Goal: Task Accomplishment & Management: Complete application form

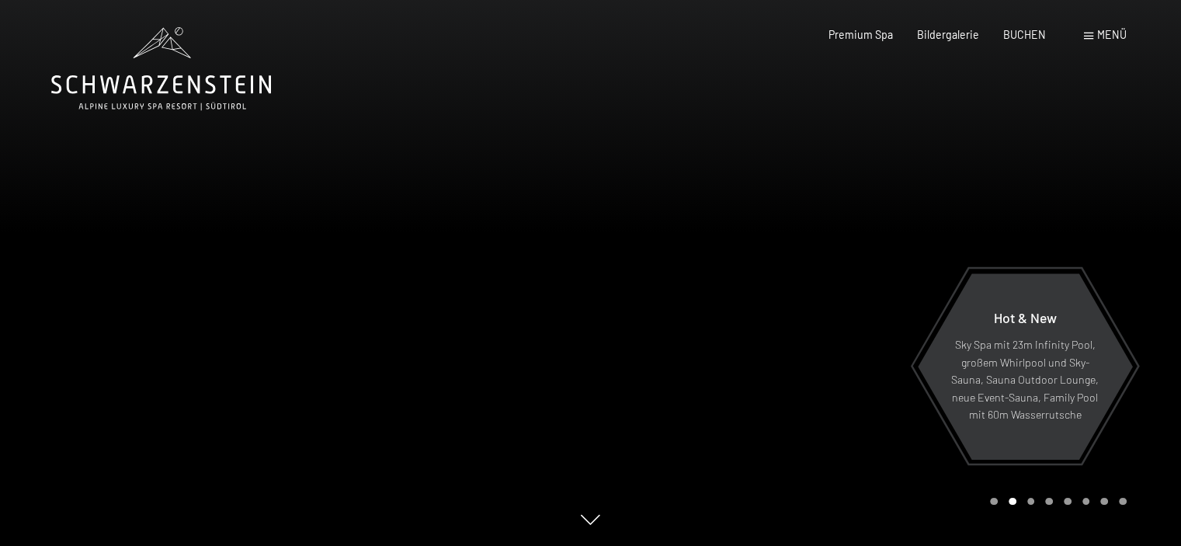
click at [1097, 33] on span "Menü" at bounding box center [1111, 34] width 29 height 13
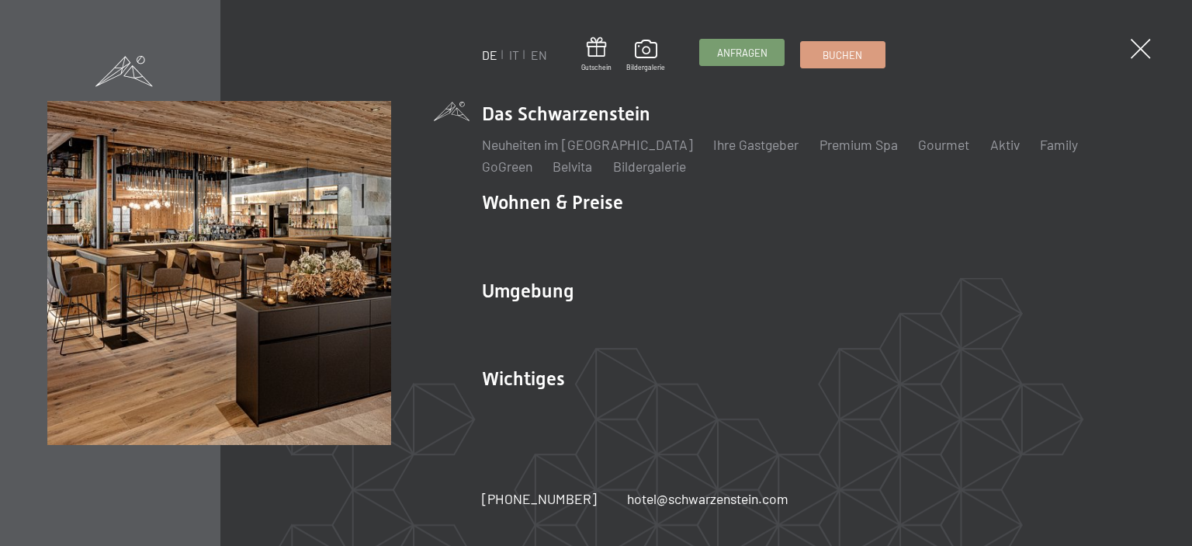
click at [737, 47] on span "Anfragen" at bounding box center [742, 53] width 50 height 14
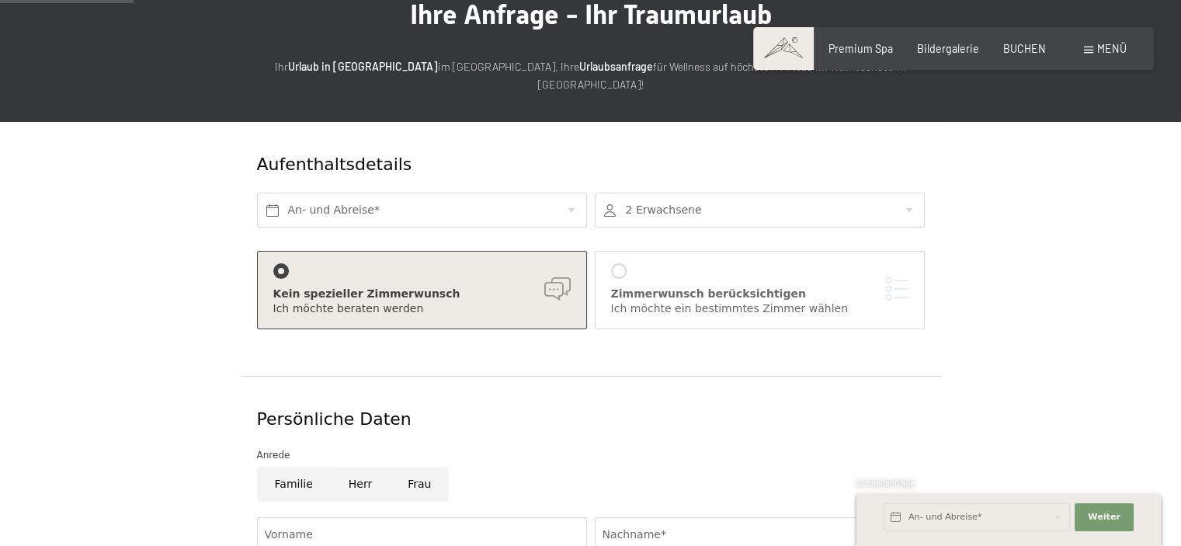
scroll to position [155, 0]
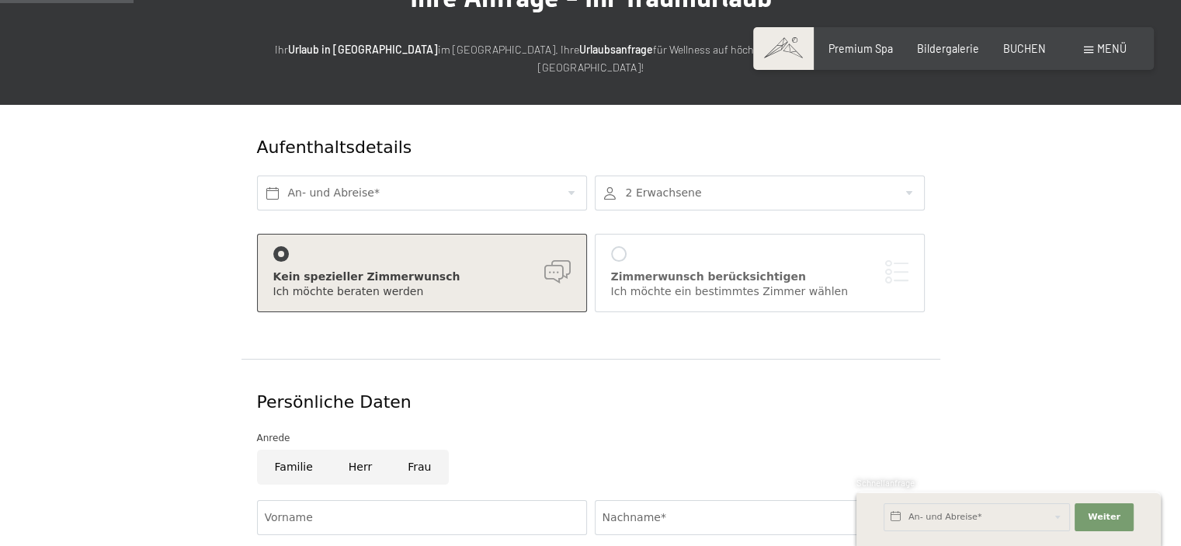
click at [914, 175] on div at bounding box center [760, 192] width 330 height 35
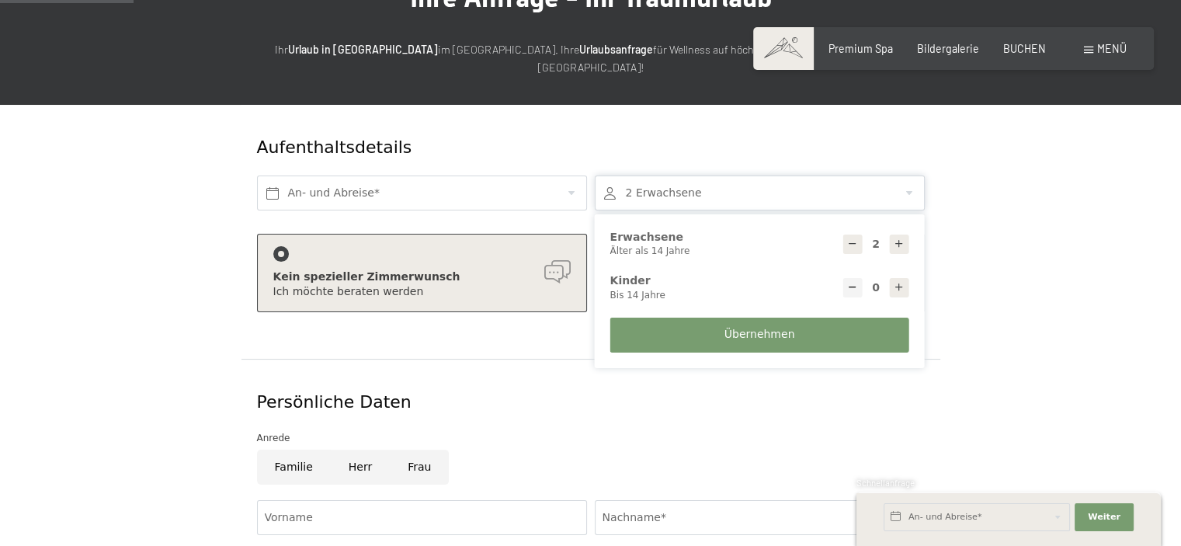
click at [897, 238] on icon at bounding box center [898, 243] width 11 height 11
type input "4"
click at [484, 175] on input "text" at bounding box center [422, 192] width 330 height 35
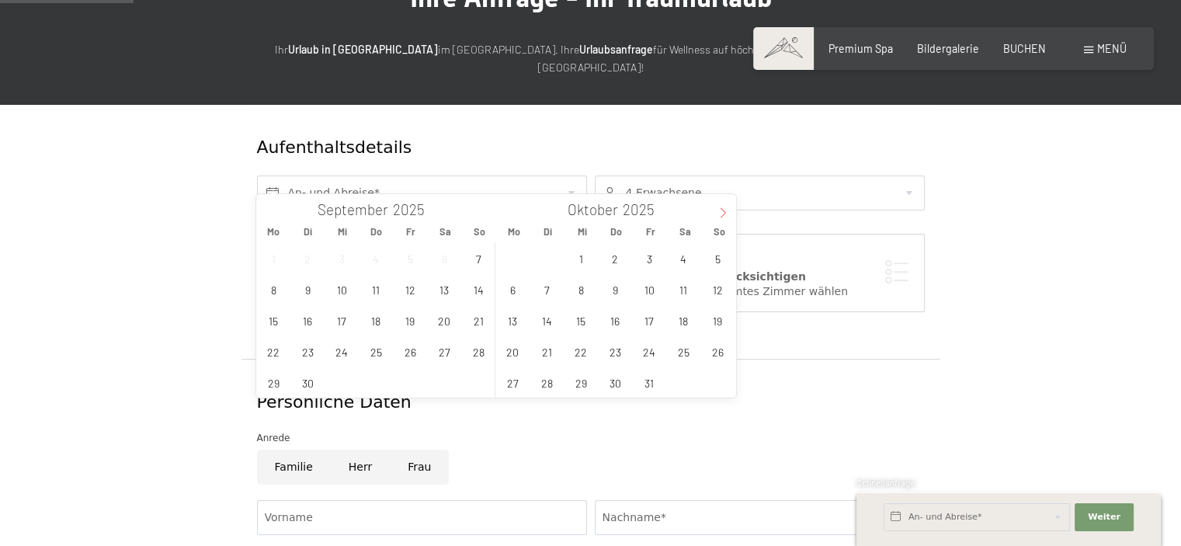
click at [723, 211] on icon at bounding box center [722, 212] width 11 height 11
type input "2026"
click at [723, 211] on icon at bounding box center [722, 212] width 11 height 11
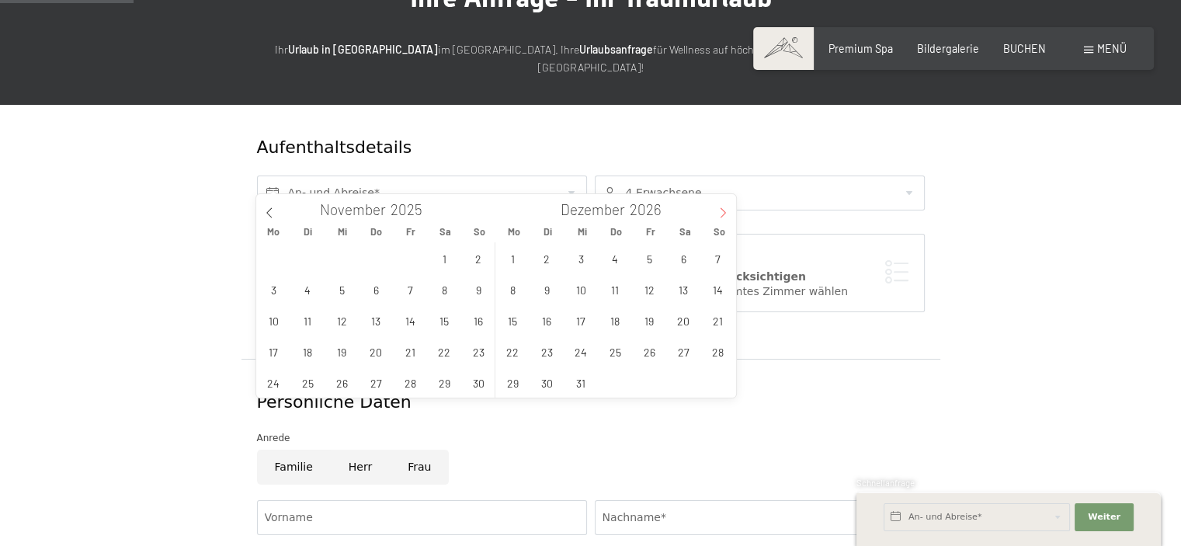
type input "2026"
click at [723, 211] on icon at bounding box center [722, 212] width 11 height 11
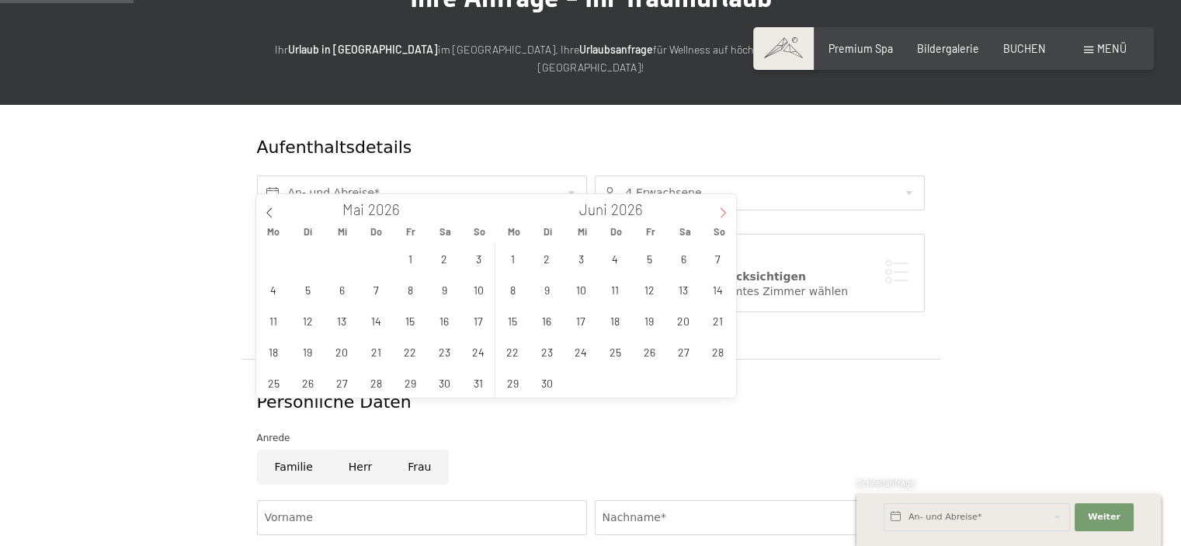
click at [723, 210] on icon at bounding box center [722, 212] width 11 height 11
click at [723, 379] on span "30" at bounding box center [717, 382] width 30 height 30
type input "[DATE]"
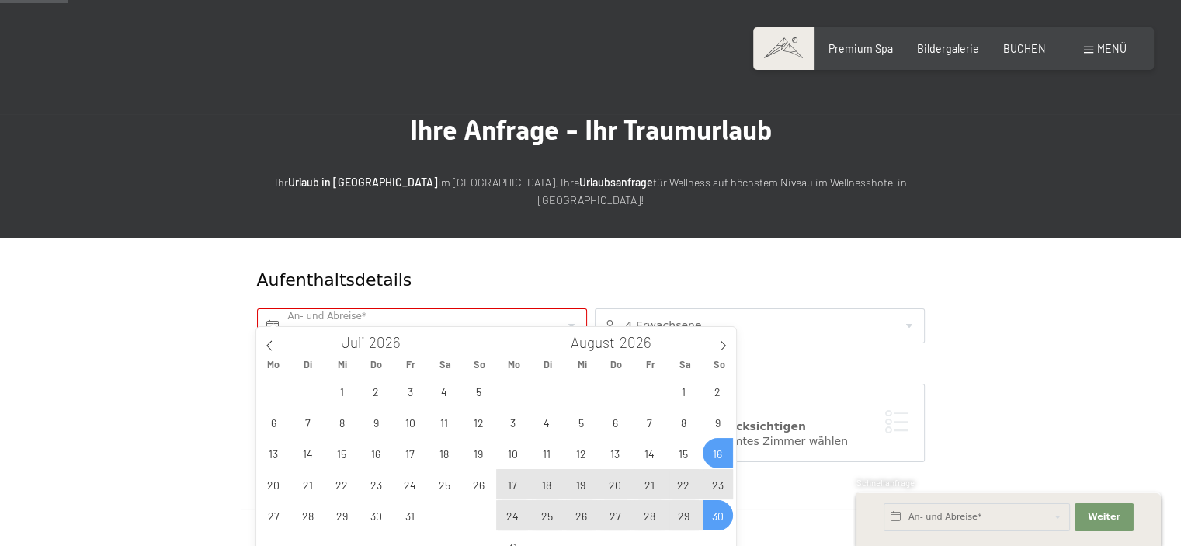
scroll to position [0, 0]
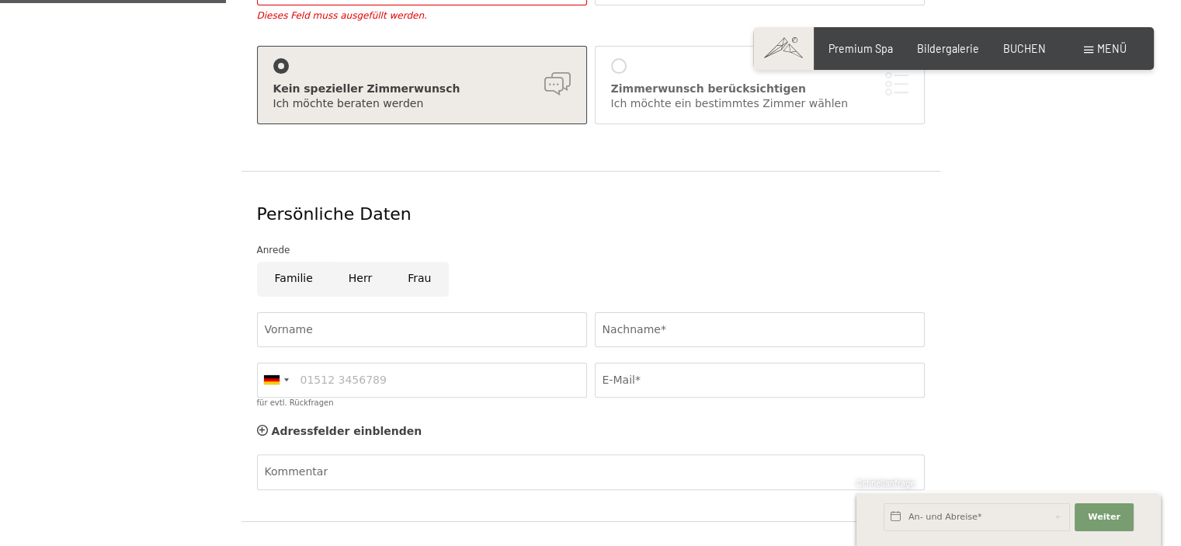
scroll to position [388, 0]
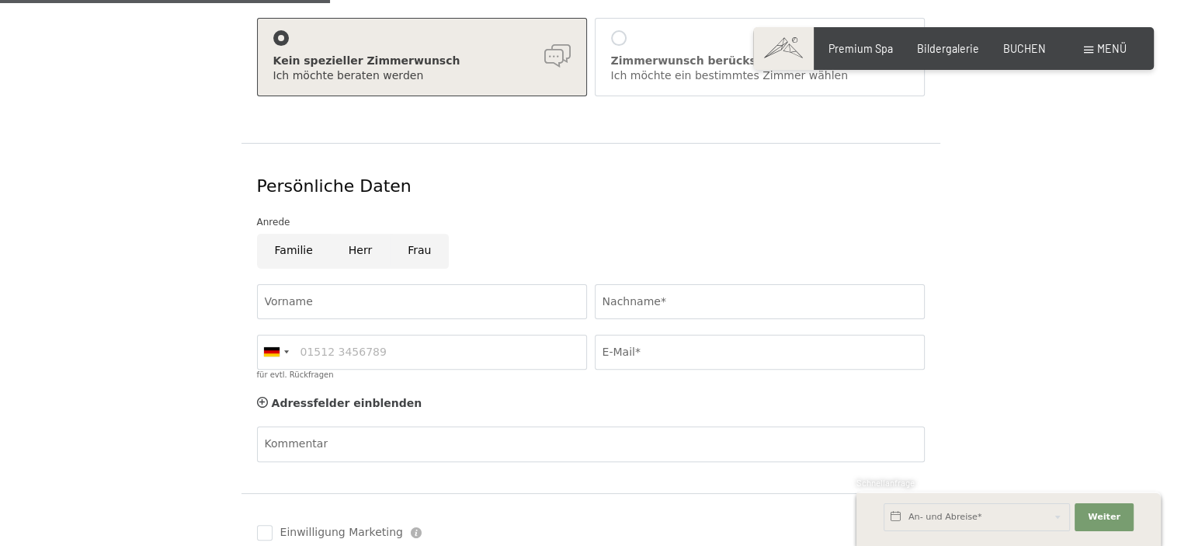
click at [352, 234] on input "Herr" at bounding box center [360, 251] width 59 height 35
radio input "true"
click at [345, 284] on input "Vorname" at bounding box center [422, 301] width 330 height 35
type input "[PERSON_NAME]"
type input "Weiß"
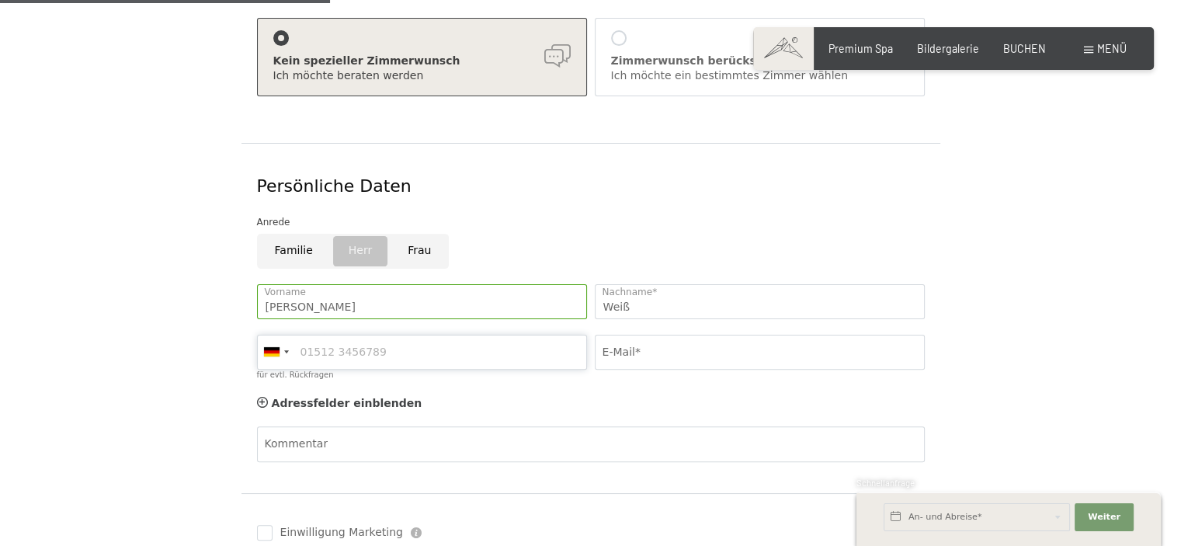
click at [369, 335] on input "für evtl. Rückfragen" at bounding box center [422, 352] width 330 height 35
type input "17692150538"
click at [674, 335] on input "E-Mail*" at bounding box center [760, 352] width 330 height 35
type input "[EMAIL_ADDRESS][DOMAIN_NAME]"
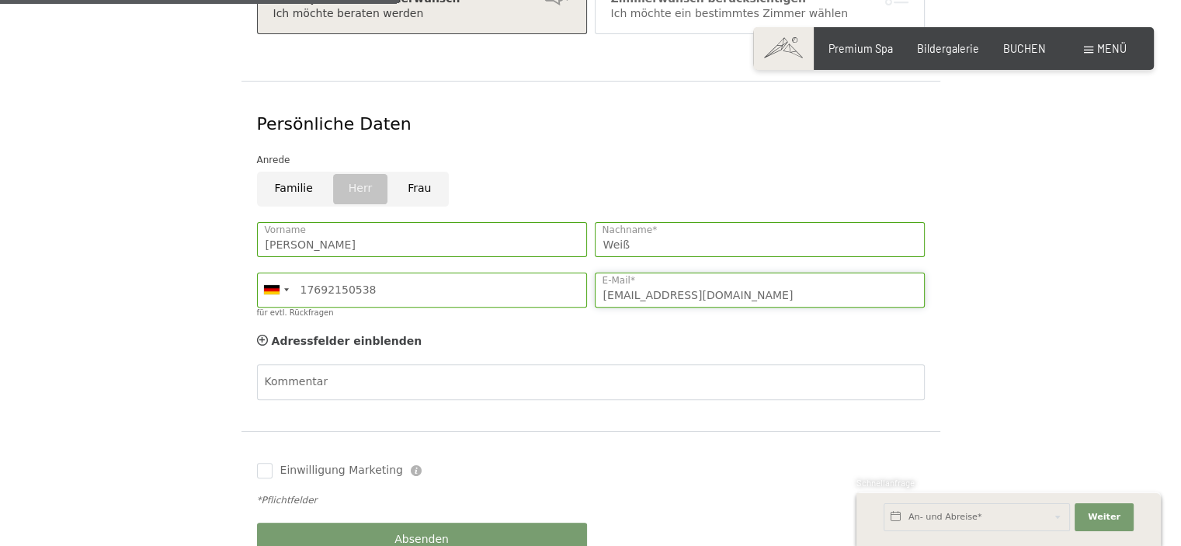
scroll to position [543, 0]
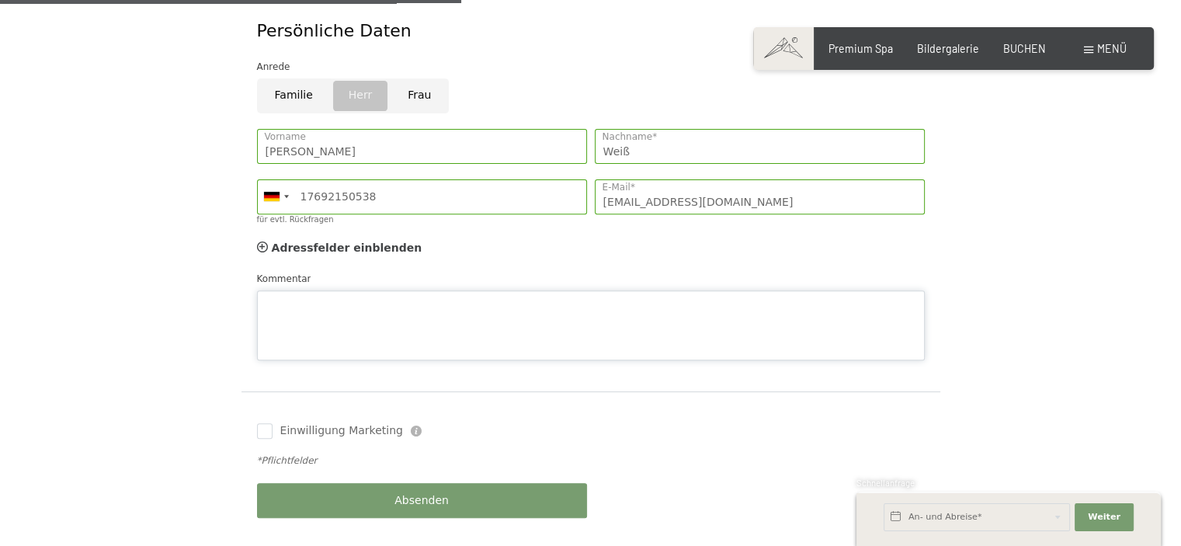
click at [343, 271] on div "Kommentar" at bounding box center [591, 315] width 668 height 89
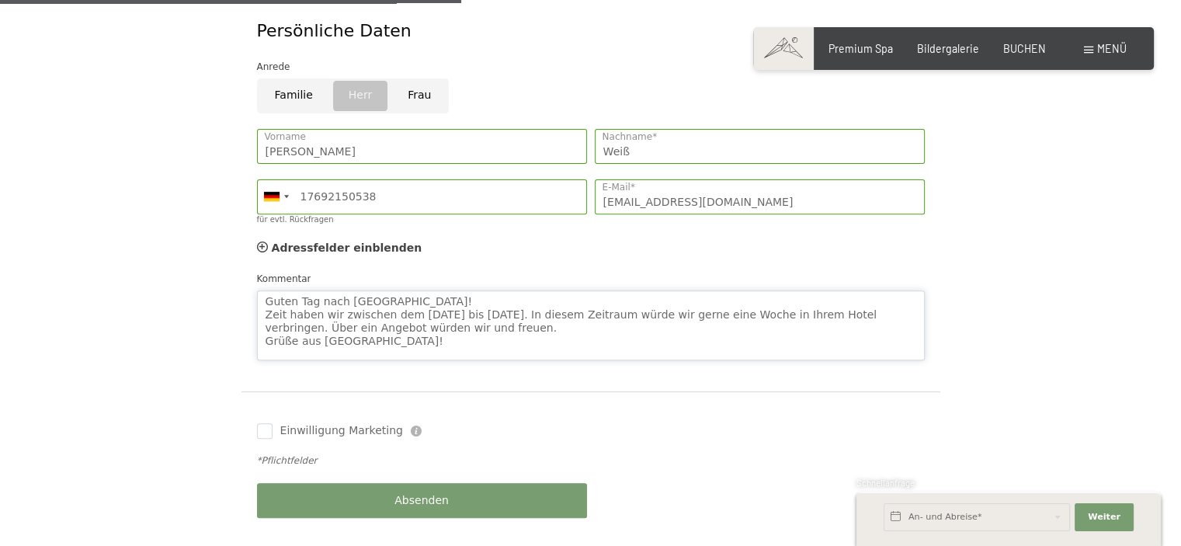
scroll to position [15, 0]
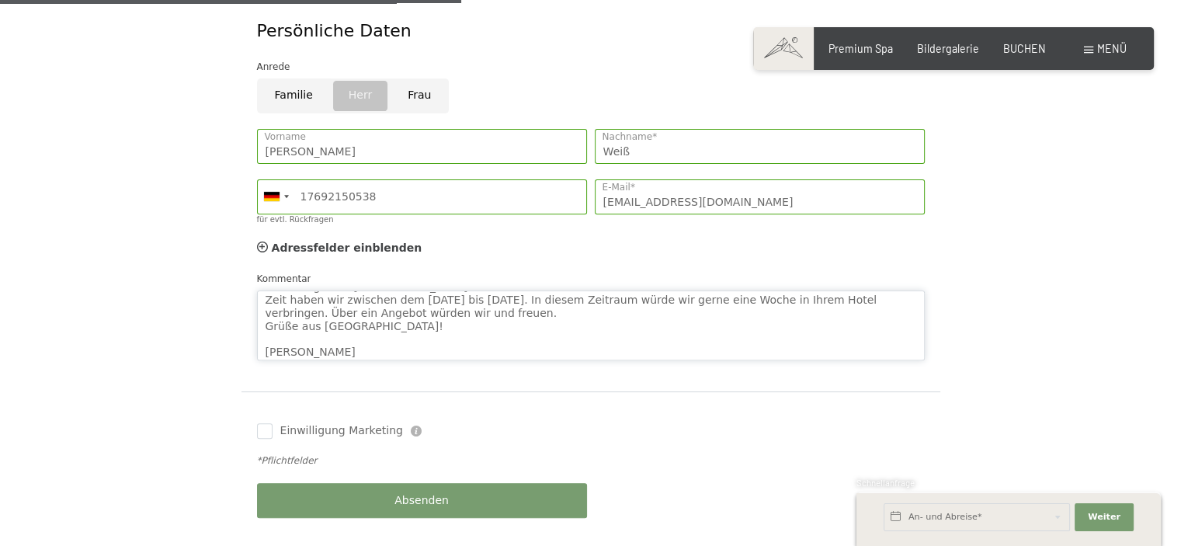
click at [267, 290] on textarea "Guten Tag nach [GEOGRAPHIC_DATA]! Zeit haben wir zwischen dem [DATE] bis [DATE]…" at bounding box center [591, 325] width 668 height 70
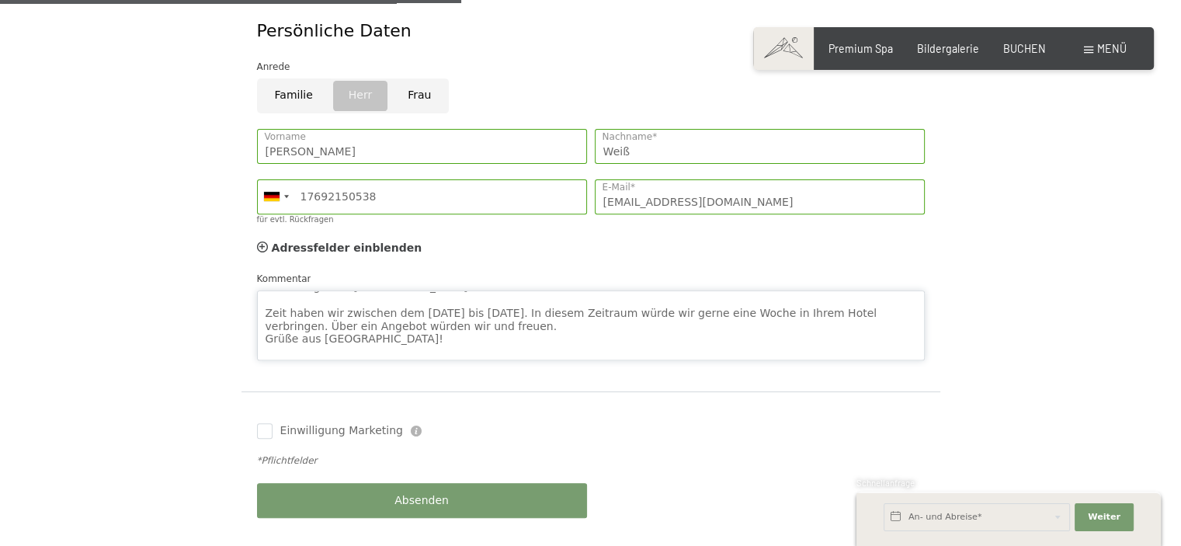
scroll to position [0, 0]
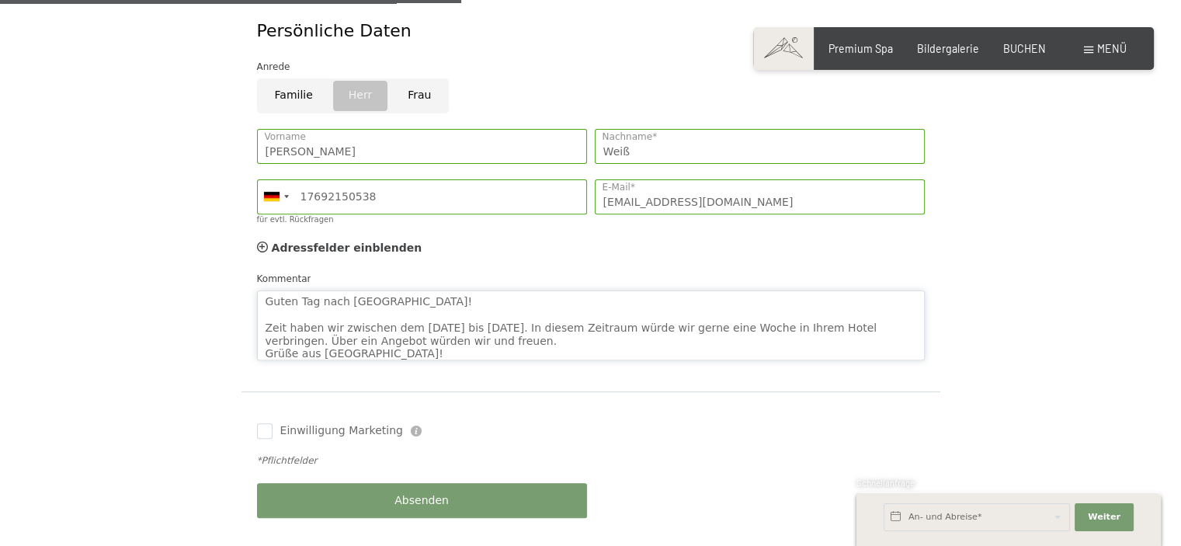
drag, startPoint x: 278, startPoint y: 291, endPoint x: 286, endPoint y: 296, distance: 9.7
click at [283, 293] on textarea "Guten Tag nach [GEOGRAPHIC_DATA]! Zeit haben wir zwischen dem [DATE] bis [DATE]…" at bounding box center [591, 325] width 668 height 70
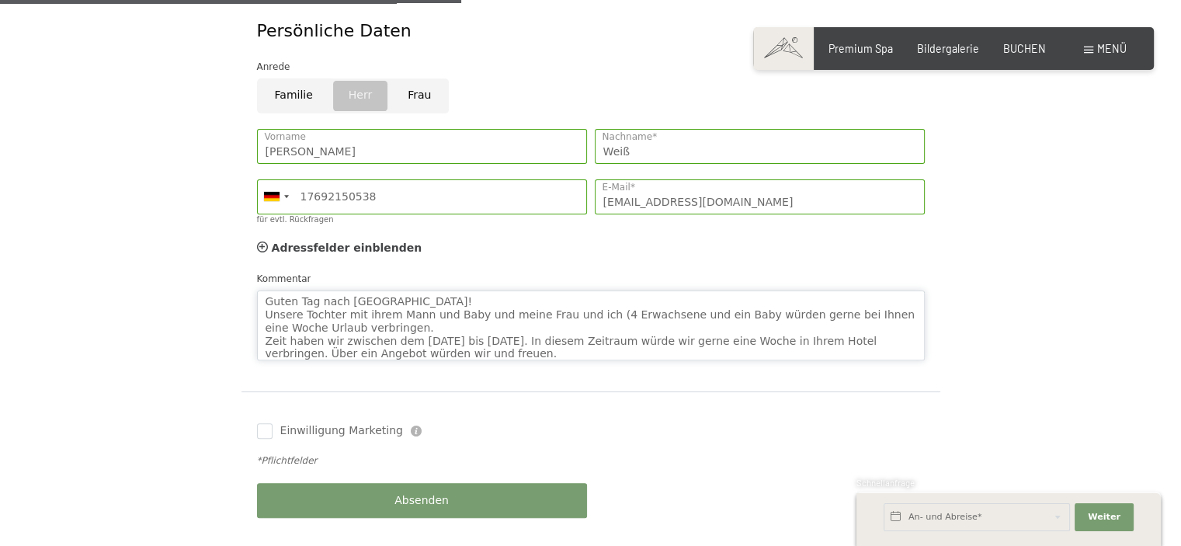
click at [716, 297] on textarea "Guten Tag nach [GEOGRAPHIC_DATA]! Unsere Tochter mit ihrem Mann und Baby und me…" at bounding box center [591, 325] width 668 height 70
click at [358, 308] on textarea "Guten Tag nach [GEOGRAPHIC_DATA]! Unsere Tochter mit ihrem Mann und Baby und me…" at bounding box center [591, 325] width 668 height 70
type textarea "Guten Tag nach [GEOGRAPHIC_DATA]! Unsere Tochter mit ihrem Mann und Baby und me…"
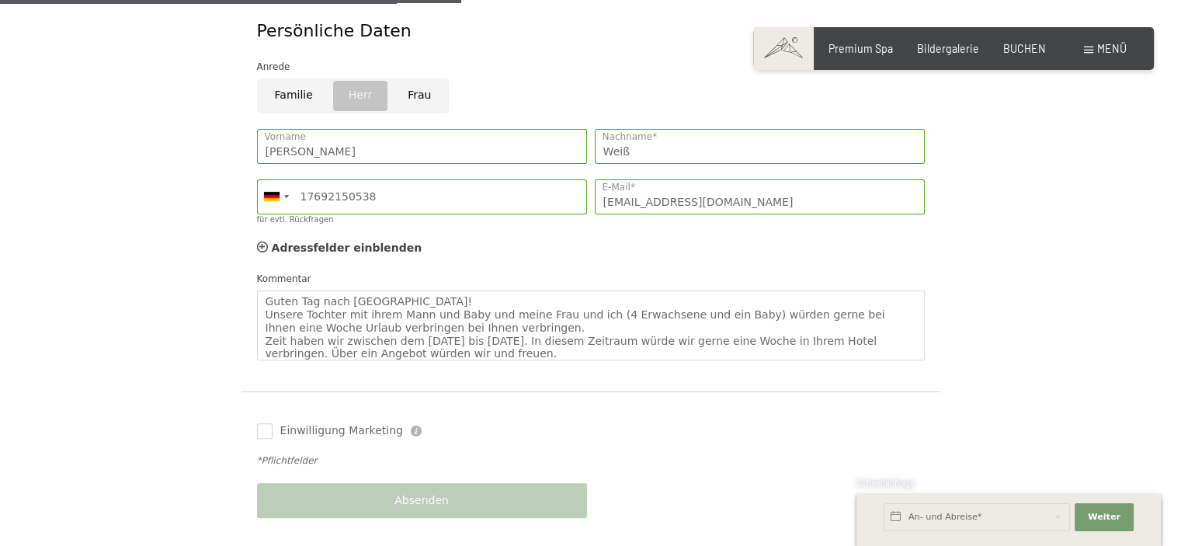
drag, startPoint x: 490, startPoint y: 315, endPoint x: 491, endPoint y: 325, distance: 10.1
click at [491, 322] on span "Einwilligung Marketing*" at bounding box center [504, 318] width 128 height 16
click at [432, 322] on input "Einwilligung Marketing*" at bounding box center [425, 318] width 16 height 16
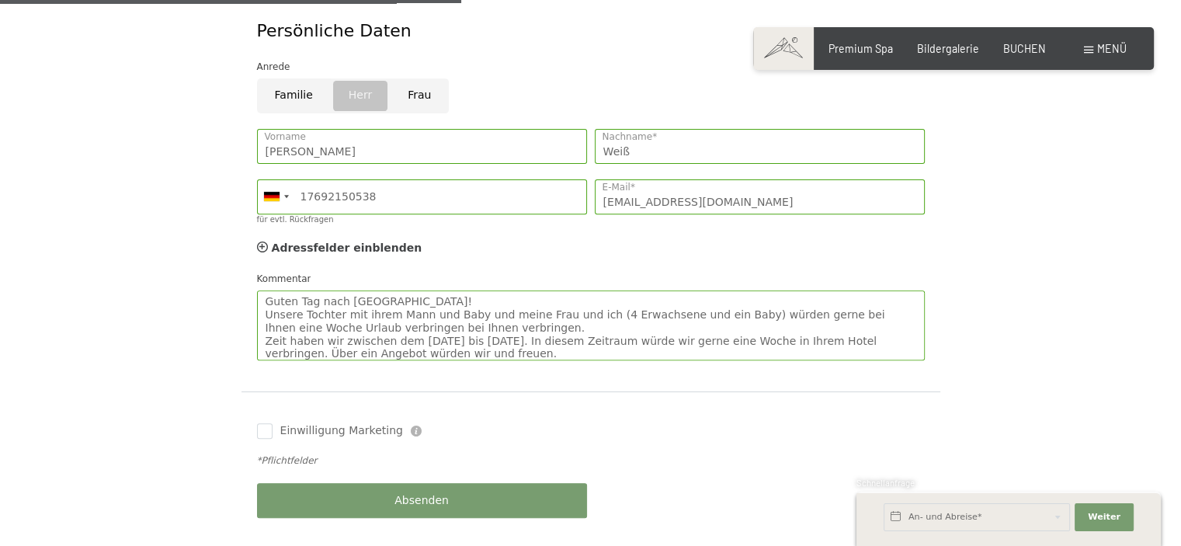
click at [487, 324] on span "Einwilligung Marketing*" at bounding box center [504, 318] width 128 height 16
click at [432, 324] on input "Einwilligung Marketing*" at bounding box center [425, 318] width 16 height 16
checkbox input "false"
click at [490, 328] on textarea "Guten Tag nach [GEOGRAPHIC_DATA]! Unsere Tochter mit ihrem Mann und Baby und me…" at bounding box center [591, 325] width 668 height 70
click at [633, 333] on textarea "Guten Tag nach [GEOGRAPHIC_DATA]! Unsere Tochter mit ihrem Mann und Baby und me…" at bounding box center [591, 325] width 668 height 70
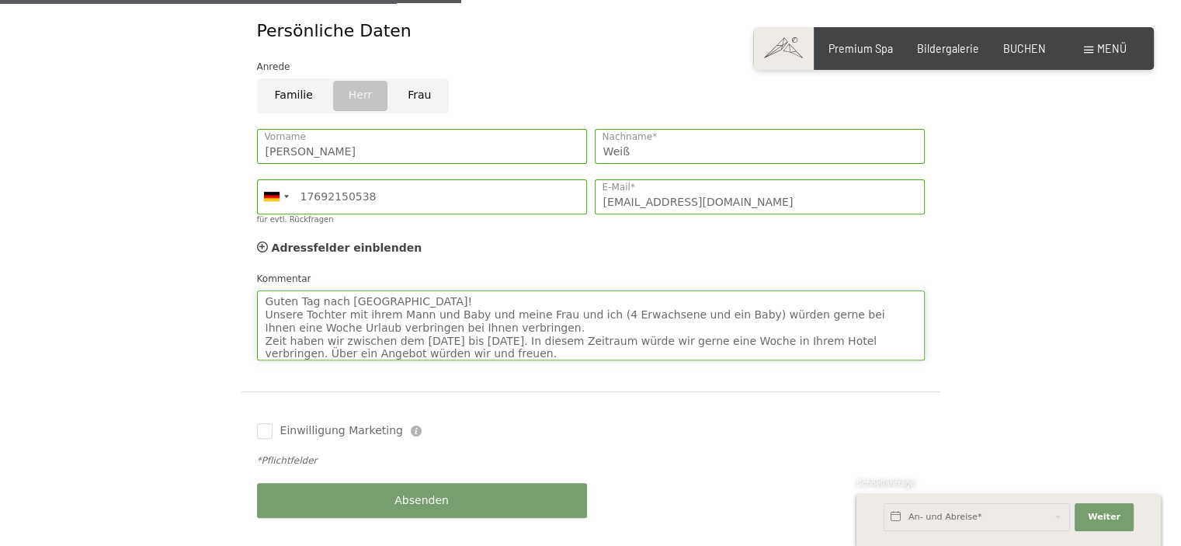
drag, startPoint x: 640, startPoint y: 320, endPoint x: 650, endPoint y: 321, distance: 10.1
click at [640, 320] on textarea "Guten Tag nach [GEOGRAPHIC_DATA]! Unsere Tochter mit ihrem Mann und Baby und me…" at bounding box center [591, 325] width 668 height 70
click at [616, 318] on textarea "Guten Tag nach [GEOGRAPHIC_DATA]! Unsere Tochter mit ihrem Mann und Baby und me…" at bounding box center [591, 325] width 668 height 70
click at [609, 322] on textarea "Guten Tag nach [GEOGRAPHIC_DATA]! Unsere Tochter mit ihrem Mann und Baby und me…" at bounding box center [591, 325] width 668 height 70
drag, startPoint x: 792, startPoint y: 318, endPoint x: 795, endPoint y: 330, distance: 12.1
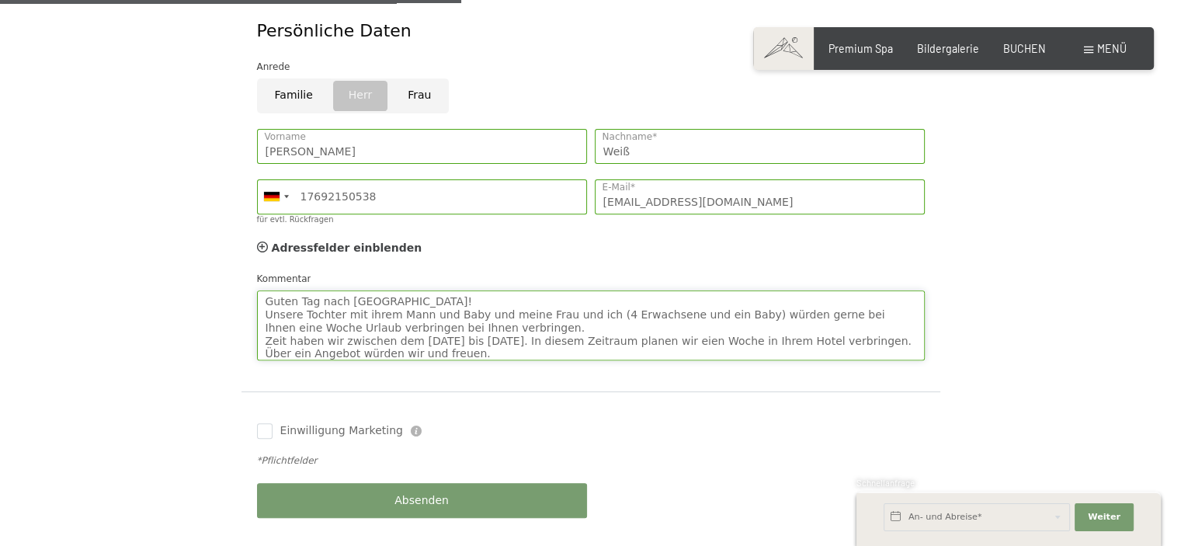
click at [794, 320] on textarea "Guten Tag nach [GEOGRAPHIC_DATA]! Unsere Tochter mit ihrem Mann und Baby und me…" at bounding box center [591, 325] width 668 height 70
click at [676, 326] on textarea "Guten Tag nach [GEOGRAPHIC_DATA]! Unsere Tochter mit ihrem Mann und Baby und me…" at bounding box center [591, 325] width 668 height 70
click at [264, 290] on textarea "Guten Tag nach [GEOGRAPHIC_DATA]! Unsere Tochter mit ihrem Mann und Baby und me…" at bounding box center [591, 325] width 668 height 70
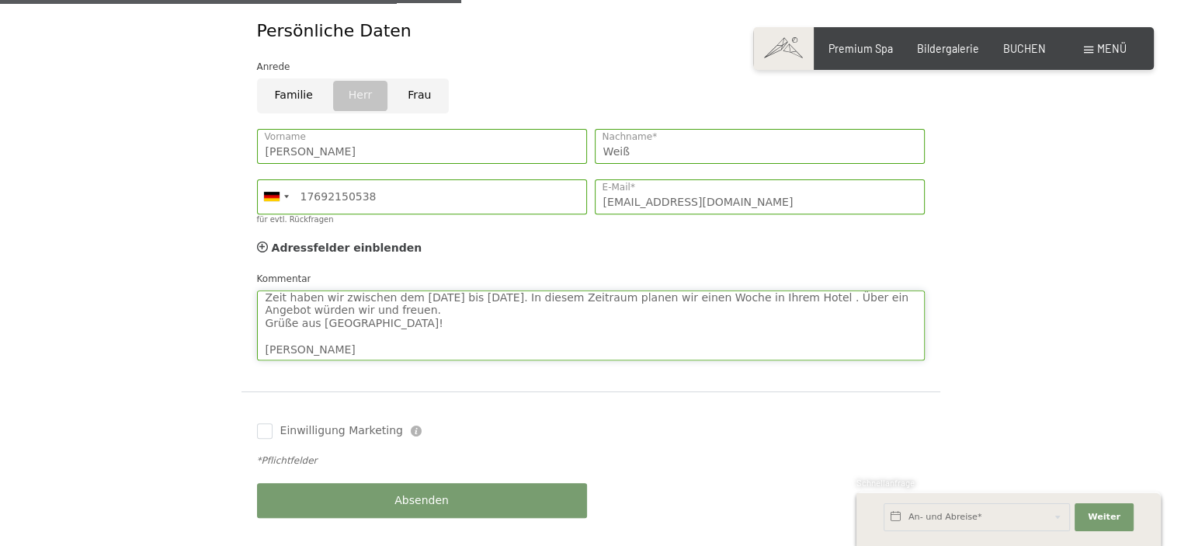
drag, startPoint x: 268, startPoint y: 283, endPoint x: 326, endPoint y: 347, distance: 86.3
click at [328, 348] on div "Guten Tag nach [GEOGRAPHIC_DATA]! Unsere Tochter mit ihrem Mann und Baby und me…" at bounding box center [590, 315] width 675 height 105
type textarea "Guten Tag nach [GEOGRAPHIC_DATA]! Unsere Tochter mit ihrem Mann und Baby und me…"
click at [629, 356] on div "Guten Tag nach [GEOGRAPHIC_DATA]! Unsere Tochter mit ihrem Mann und Baby und me…" at bounding box center [590, 319] width 675 height 113
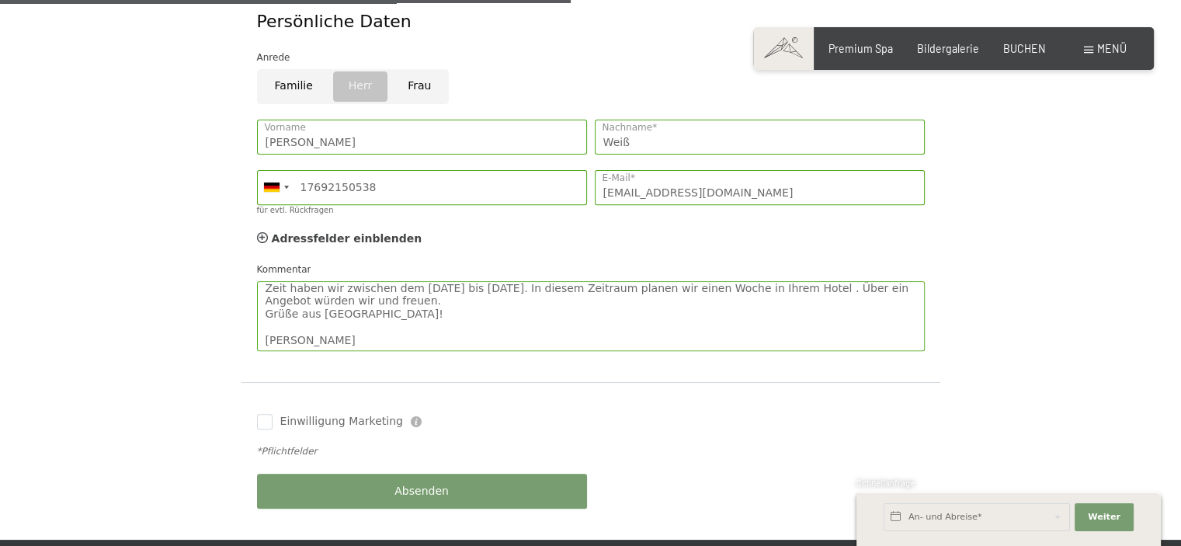
scroll to position [699, 0]
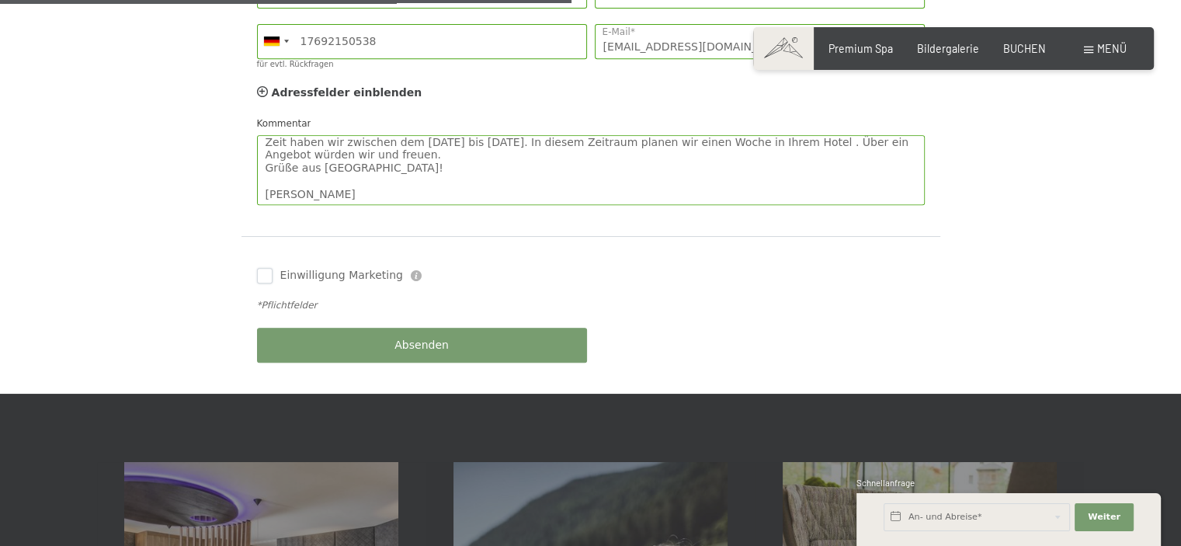
click at [260, 268] on input "Einwilligung Marketing" at bounding box center [265, 276] width 16 height 16
checkbox input "true"
click at [389, 331] on button "Absenden" at bounding box center [422, 345] width 330 height 35
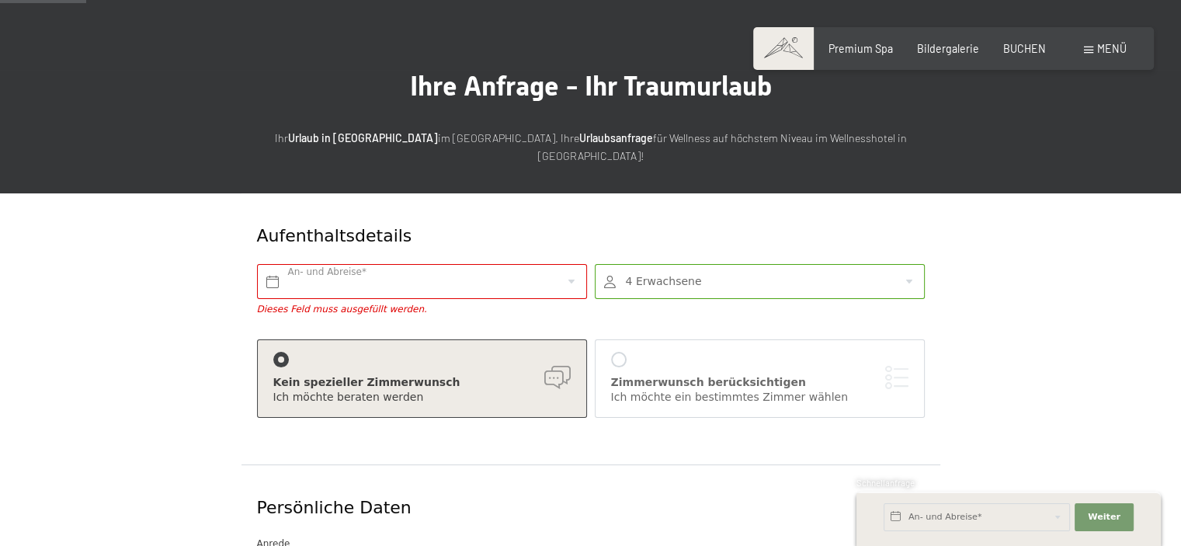
scroll to position [57, 0]
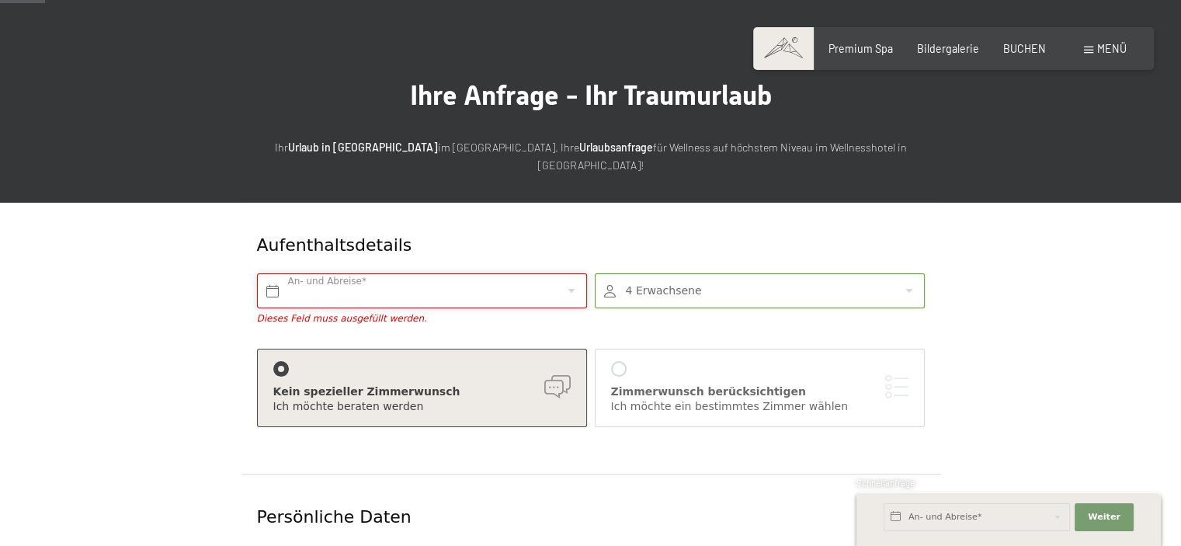
click at [286, 273] on input "text" at bounding box center [422, 290] width 330 height 35
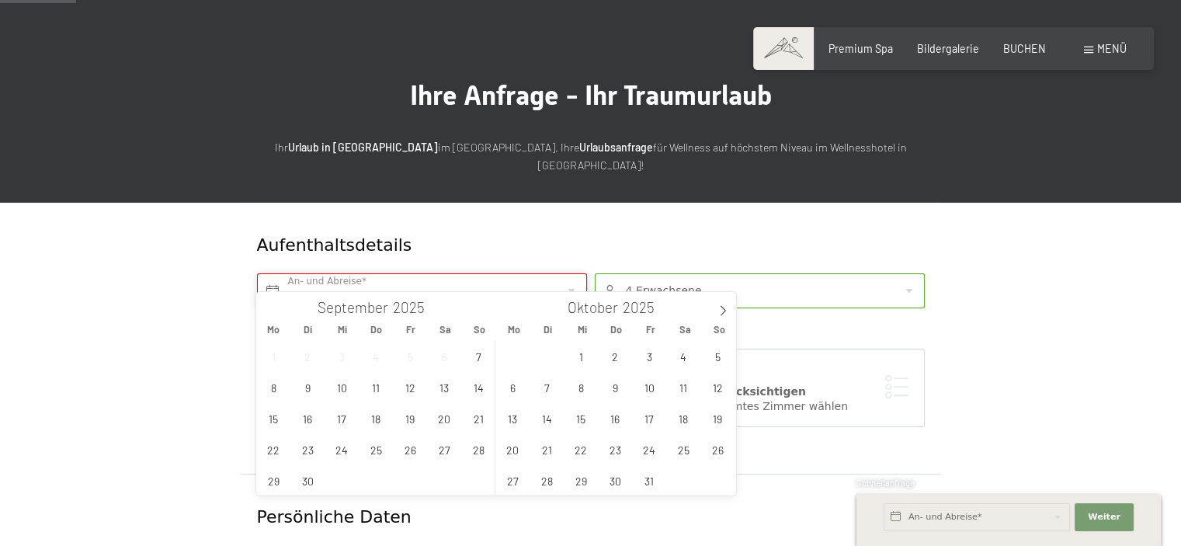
scroll to position [135, 0]
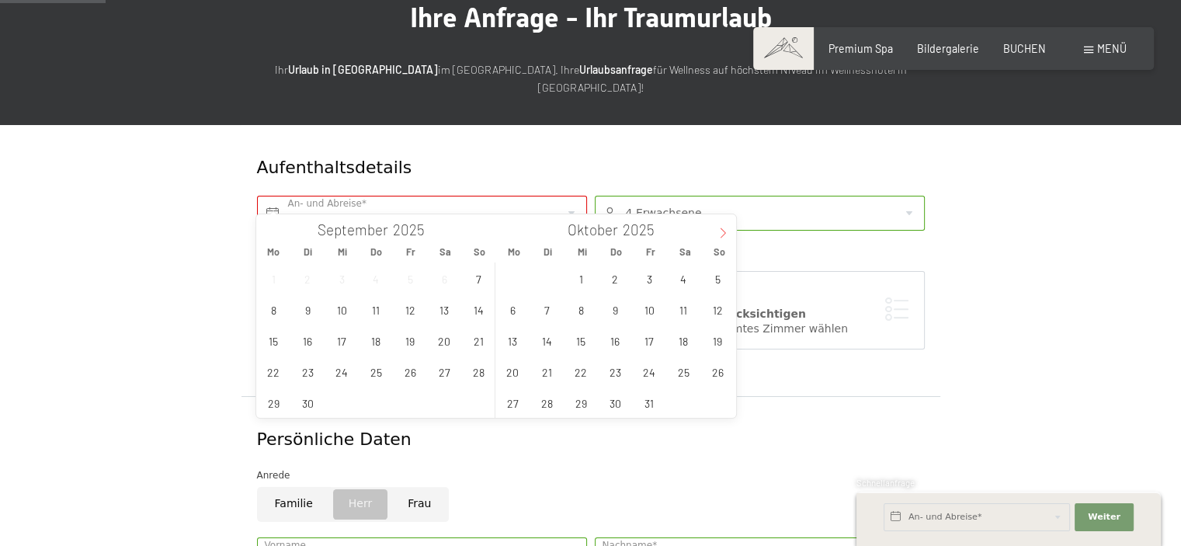
click at [723, 227] on icon at bounding box center [722, 232] width 11 height 11
type input "2026"
click at [723, 227] on icon at bounding box center [722, 232] width 11 height 11
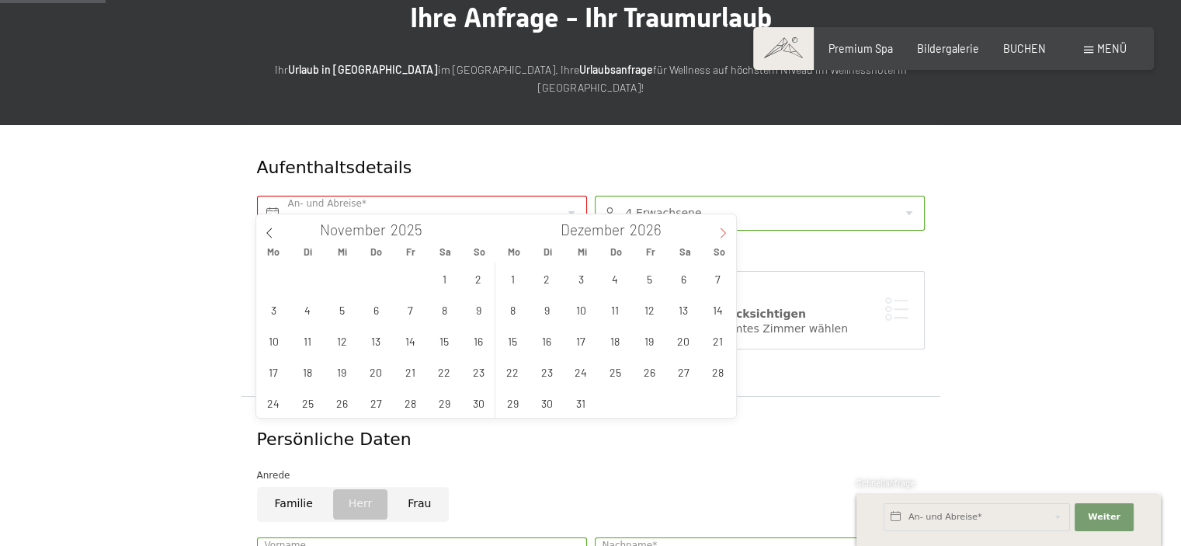
type input "2026"
click at [723, 227] on icon at bounding box center [722, 232] width 11 height 11
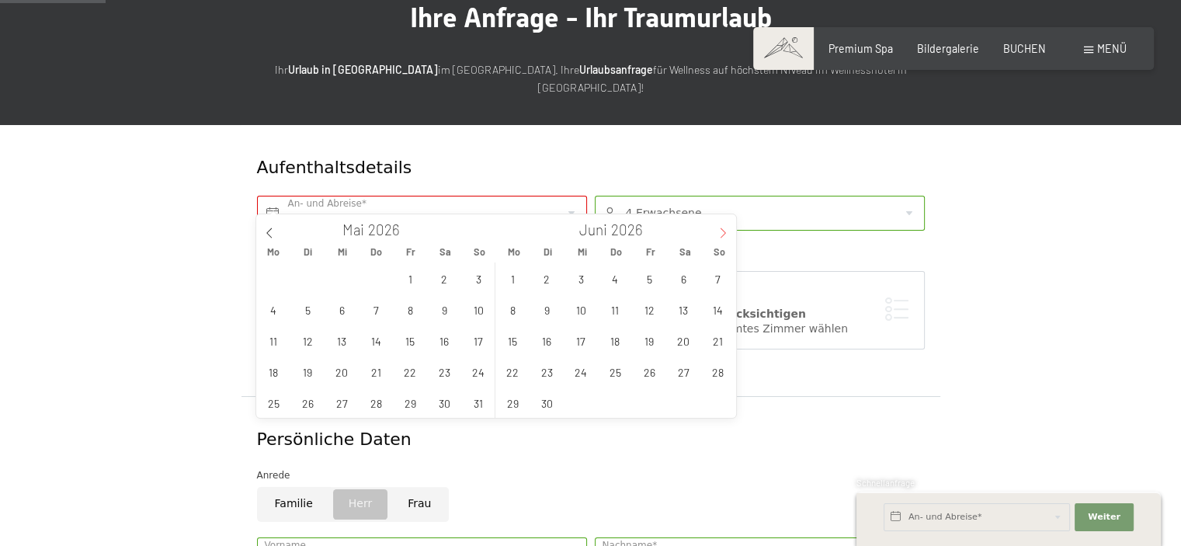
click at [723, 227] on icon at bounding box center [722, 232] width 11 height 11
click at [608, 373] on span "20" at bounding box center [615, 371] width 30 height 30
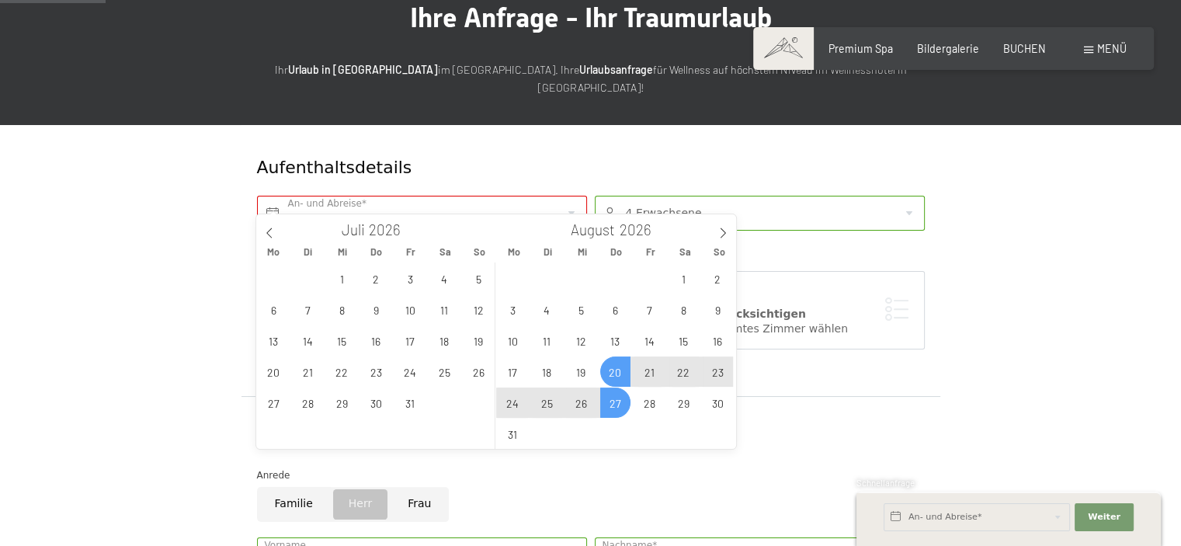
click at [614, 406] on span "27" at bounding box center [615, 402] width 30 height 30
type input "[DATE] - [DATE]"
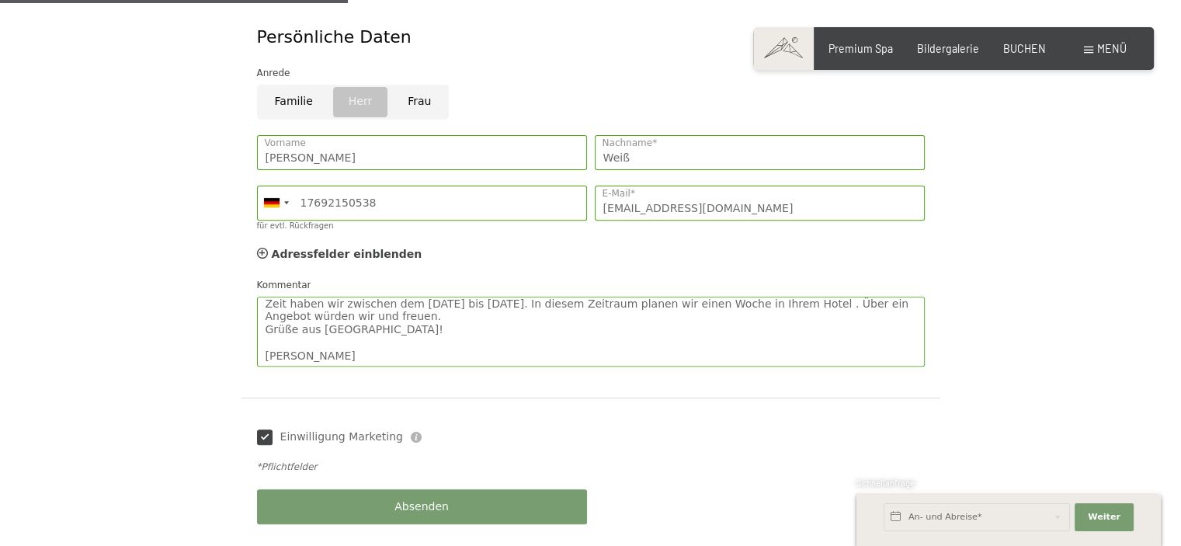
scroll to position [678, 0]
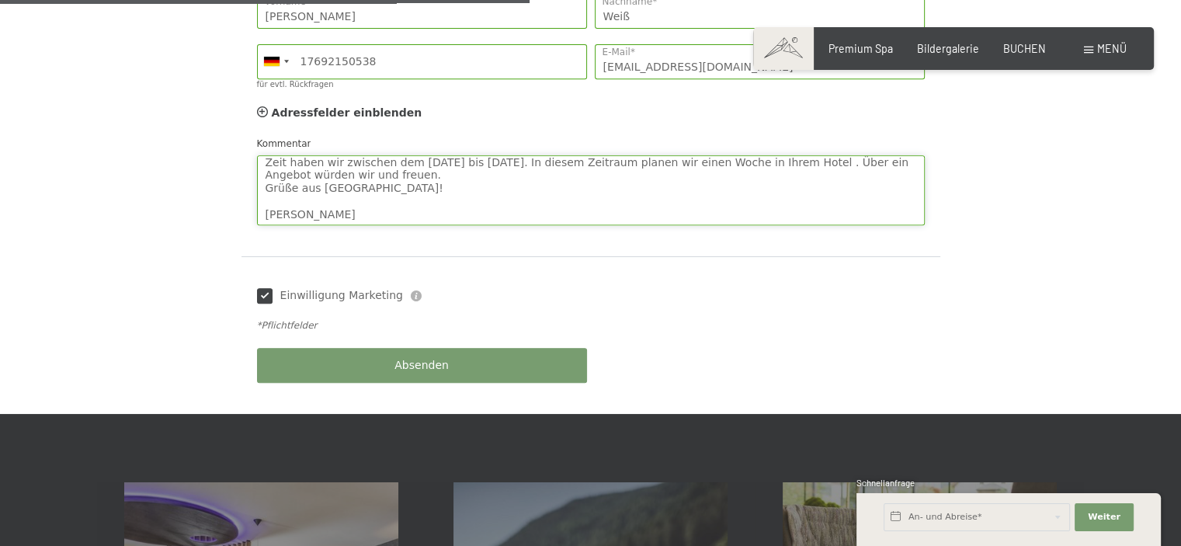
click at [420, 170] on textarea "Guten Tag nach [GEOGRAPHIC_DATA]! Unsere Tochter mit ihrem Mann und Baby und me…" at bounding box center [591, 190] width 668 height 70
click at [423, 157] on textarea "Guten Tag nach [GEOGRAPHIC_DATA]! Unsere Tochter mit ihrem Mann und Baby und me…" at bounding box center [591, 190] width 668 height 70
click at [425, 157] on textarea "Guten Tag nach [GEOGRAPHIC_DATA]! Unsere Tochter mit ihrem Mann und Baby und me…" at bounding box center [591, 190] width 668 height 70
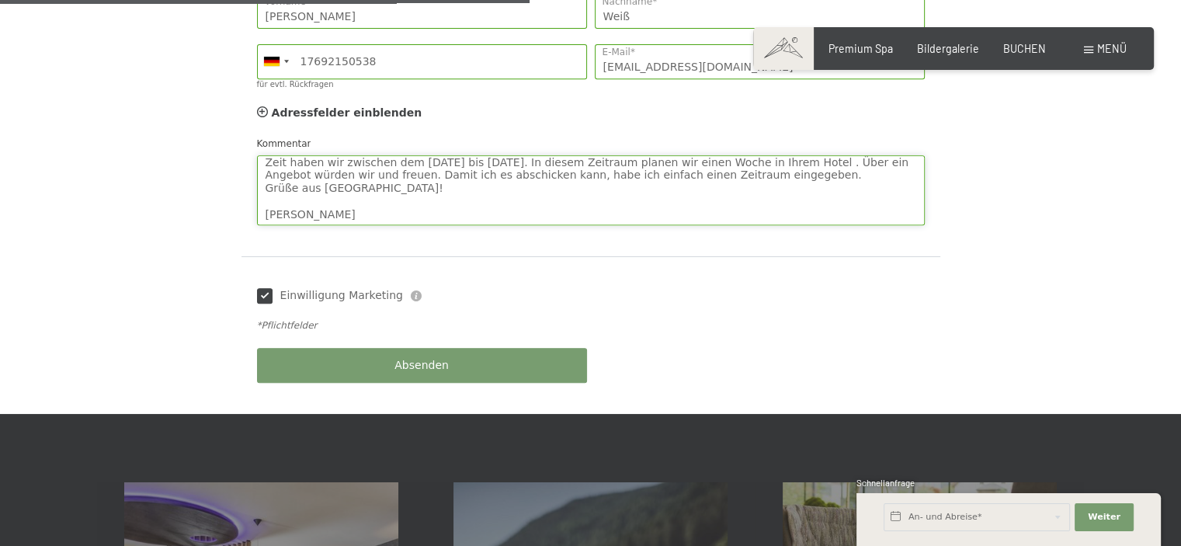
type textarea "Guten Tag nach [GEOGRAPHIC_DATA]! Unsere Tochter mit ihrem Mann und Baby und me…"
click at [416, 342] on div "Absenden" at bounding box center [422, 365] width 338 height 50
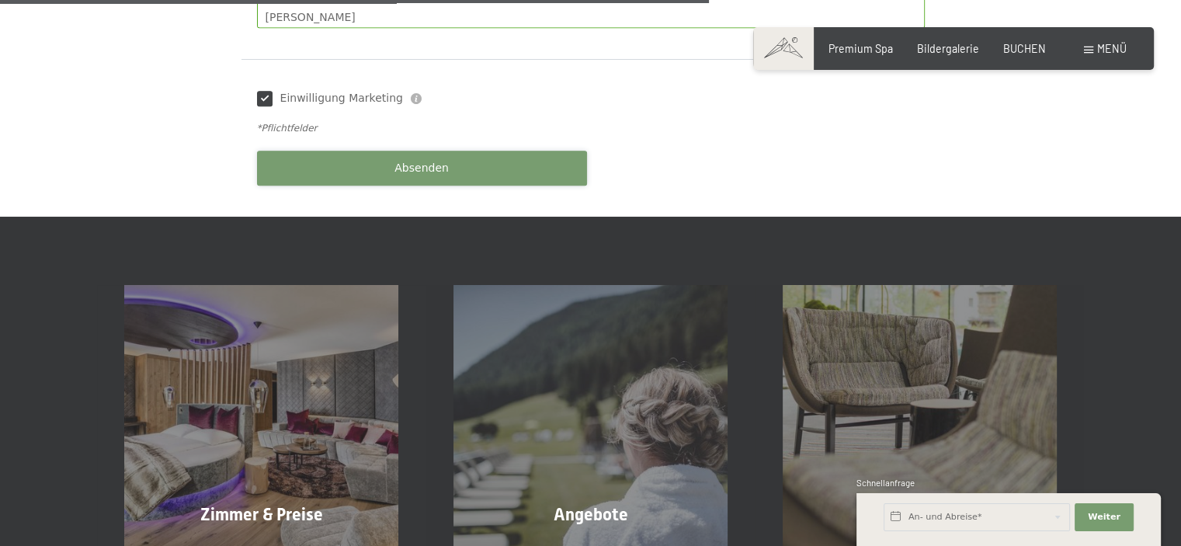
scroll to position [911, 0]
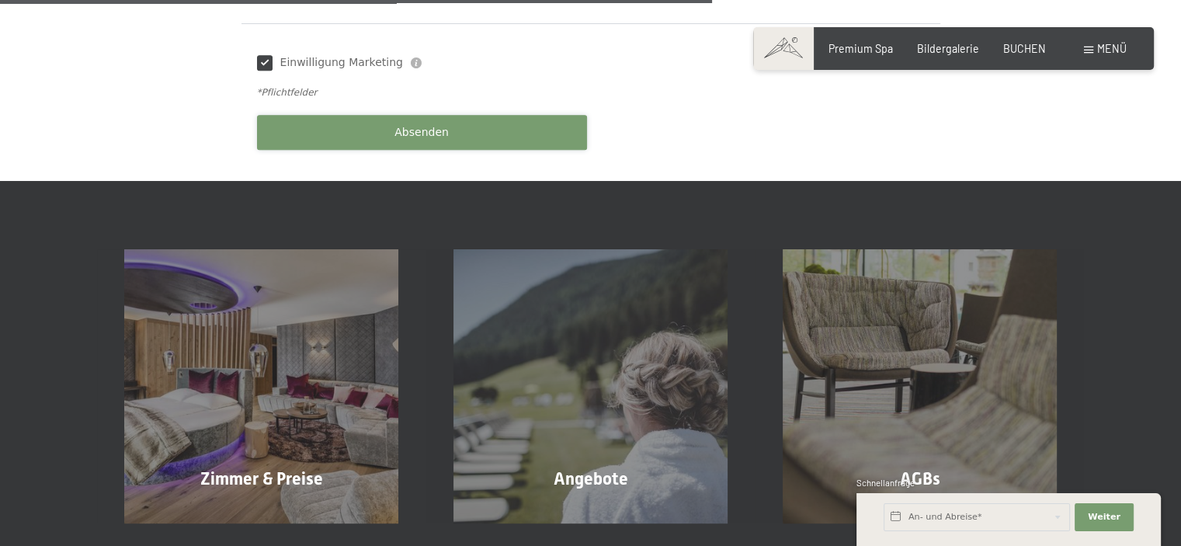
click at [422, 125] on span "Absenden" at bounding box center [421, 133] width 54 height 16
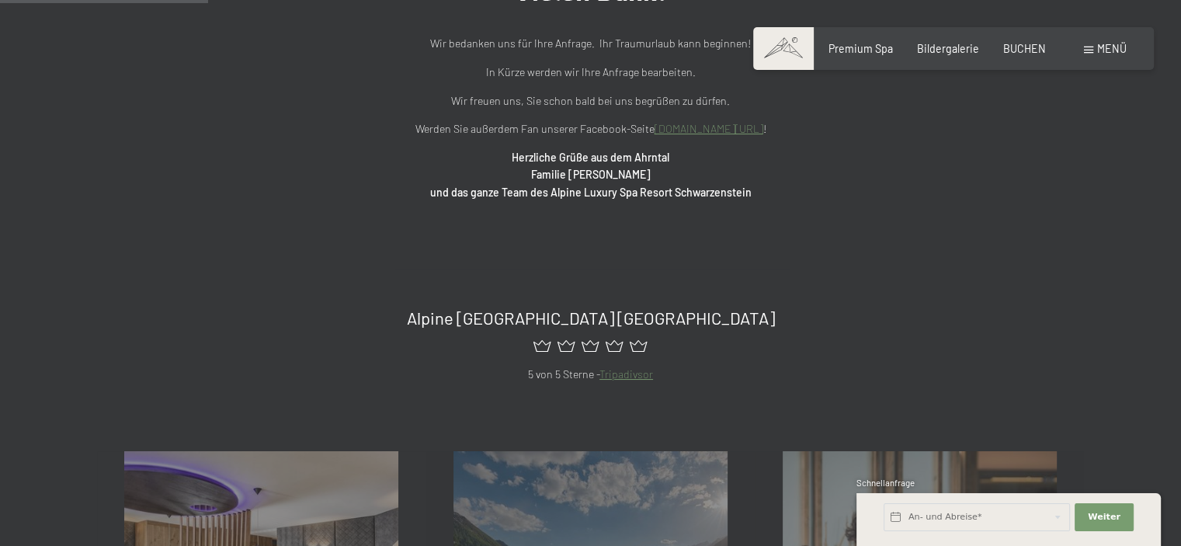
scroll to position [233, 0]
